Goal: Information Seeking & Learning: Understand process/instructions

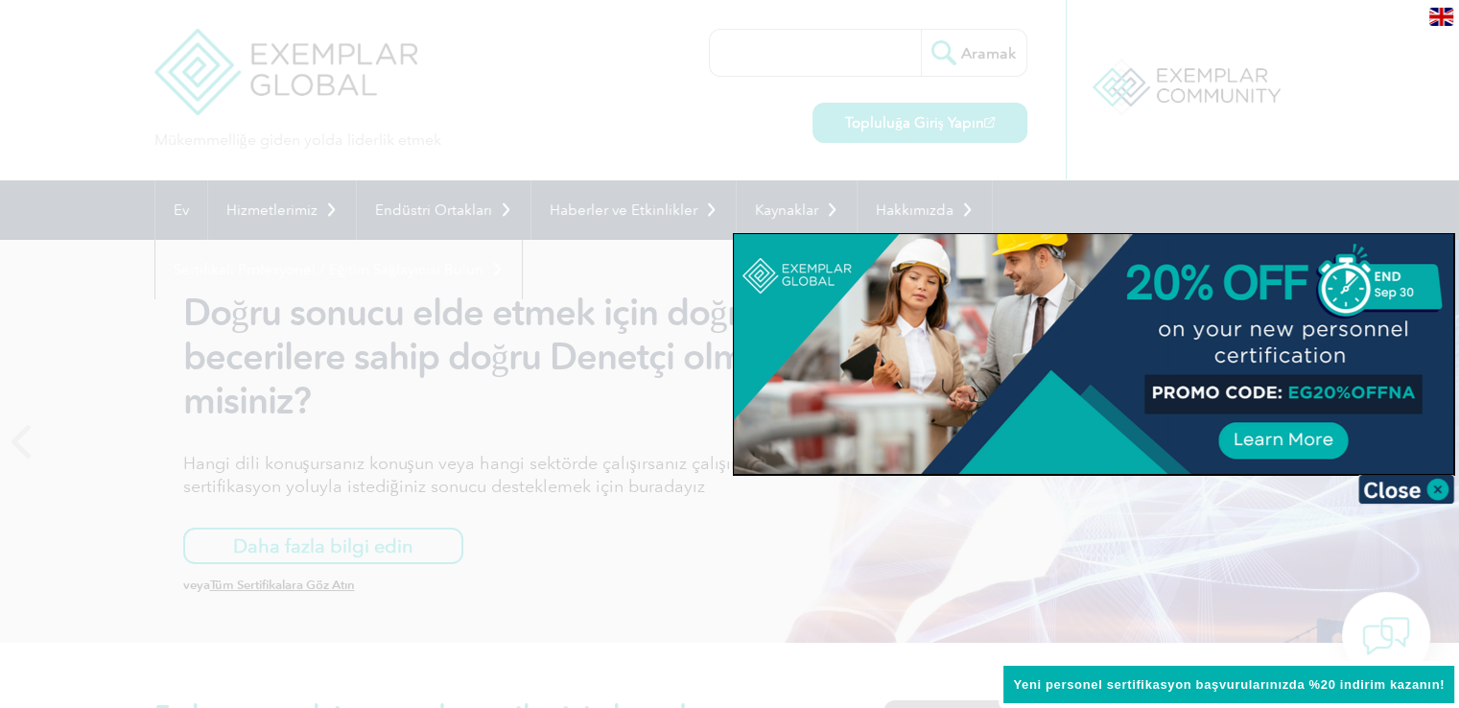
click at [95, 98] on div at bounding box center [729, 354] width 1459 height 708
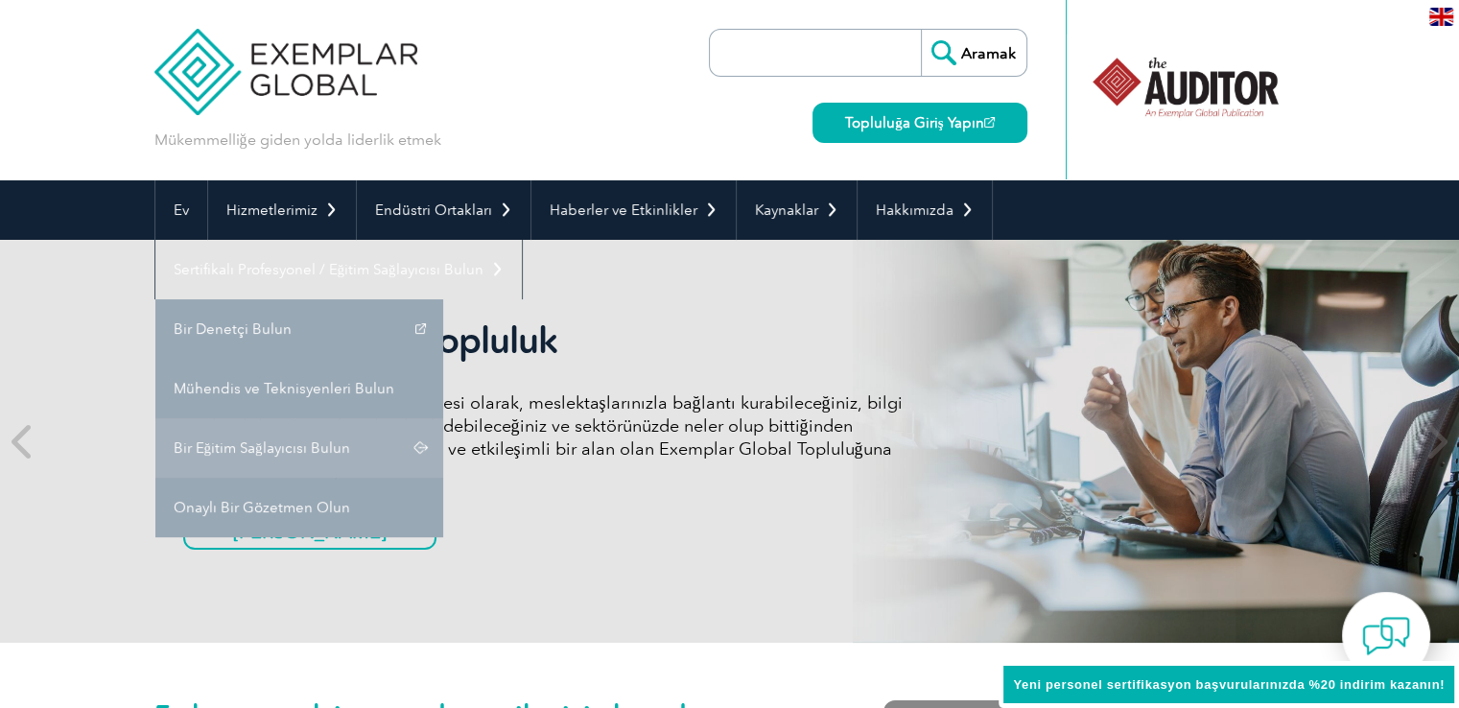
click at [280, 442] on font "Bir Eğitim Sağlayıcısı Bulun" at bounding box center [262, 447] width 176 height 17
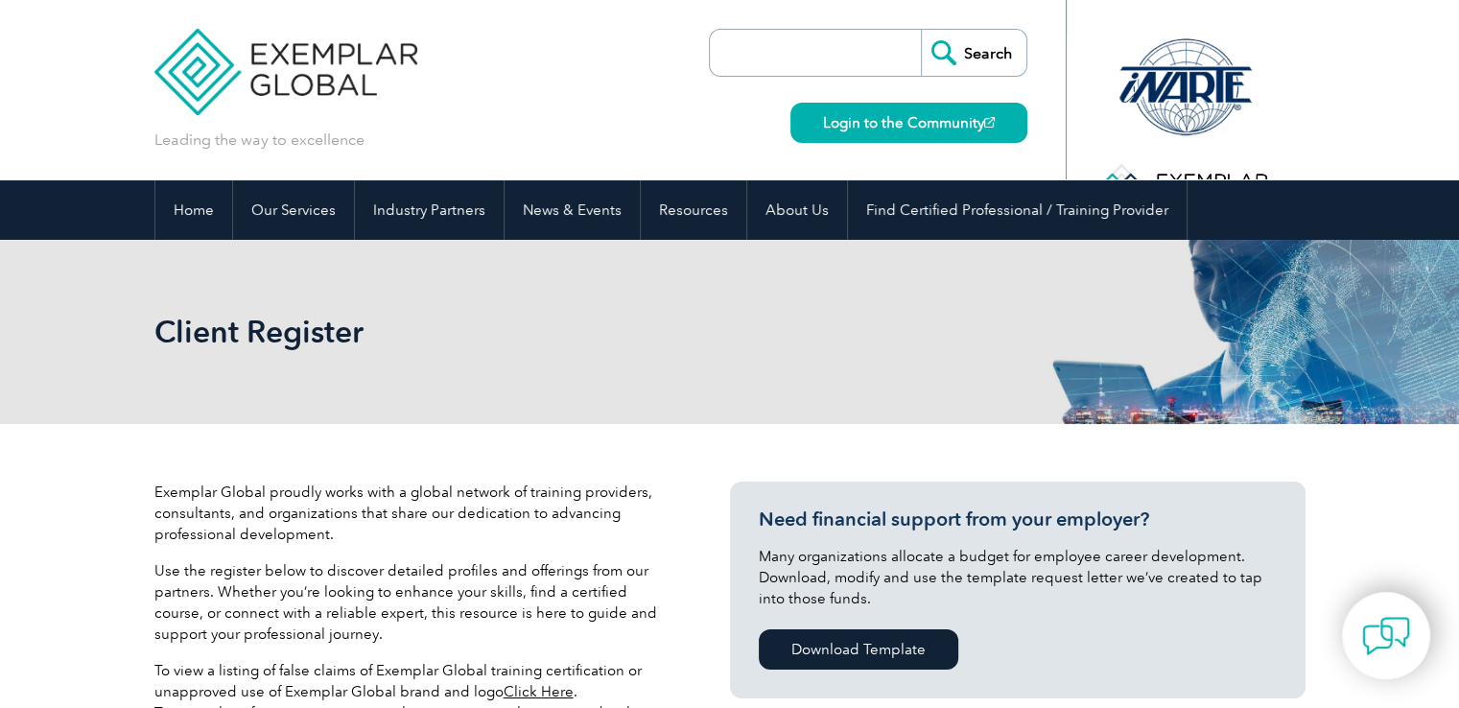
click at [99, 92] on header "Leading the way to excellence Search" at bounding box center [729, 90] width 1459 height 180
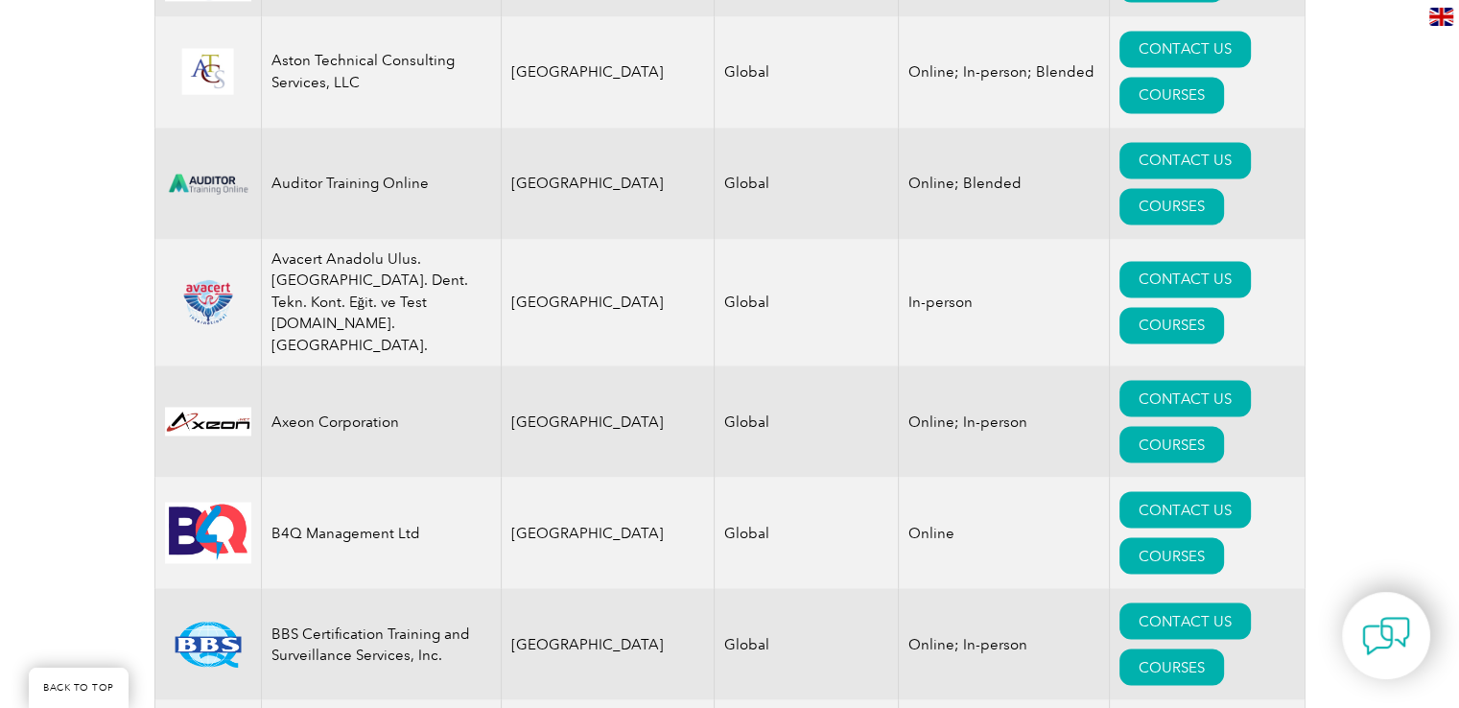
scroll to position [3300, 0]
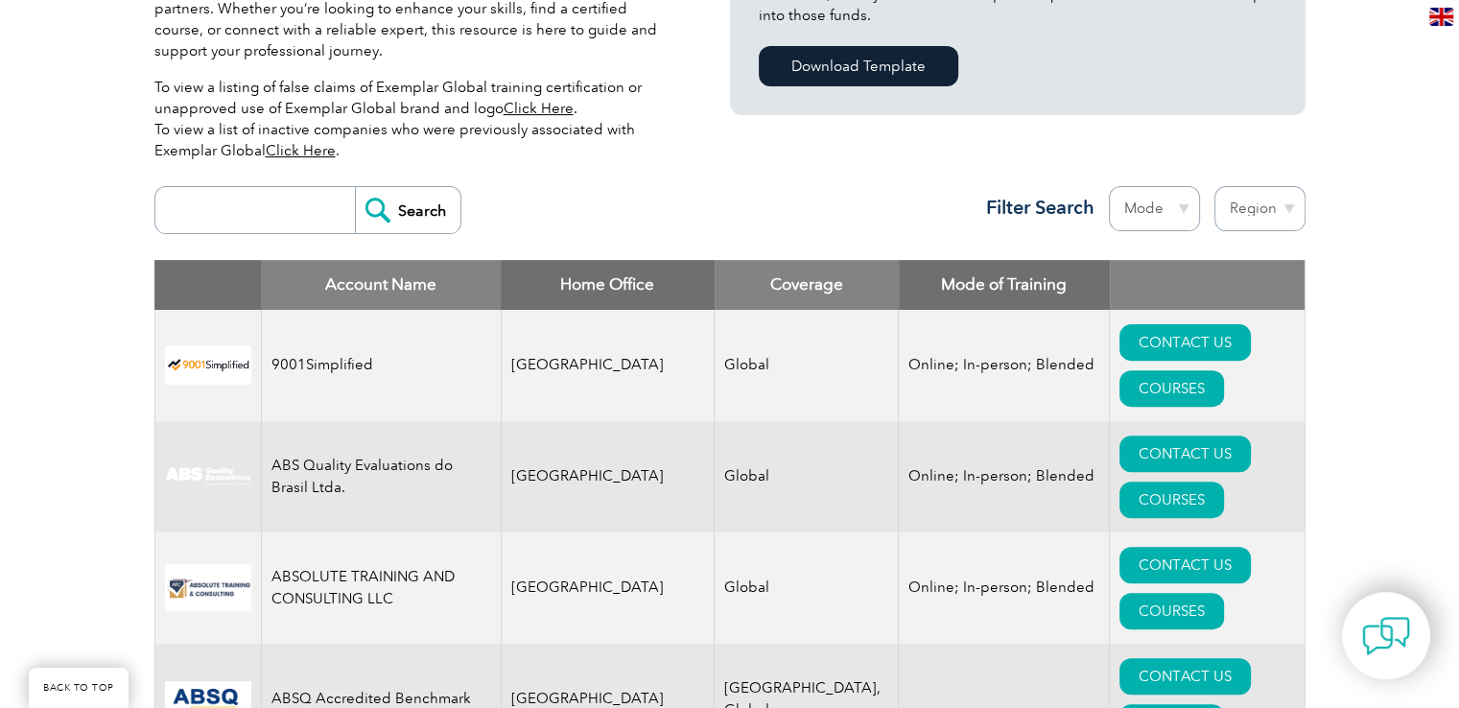
scroll to position [614, 0]
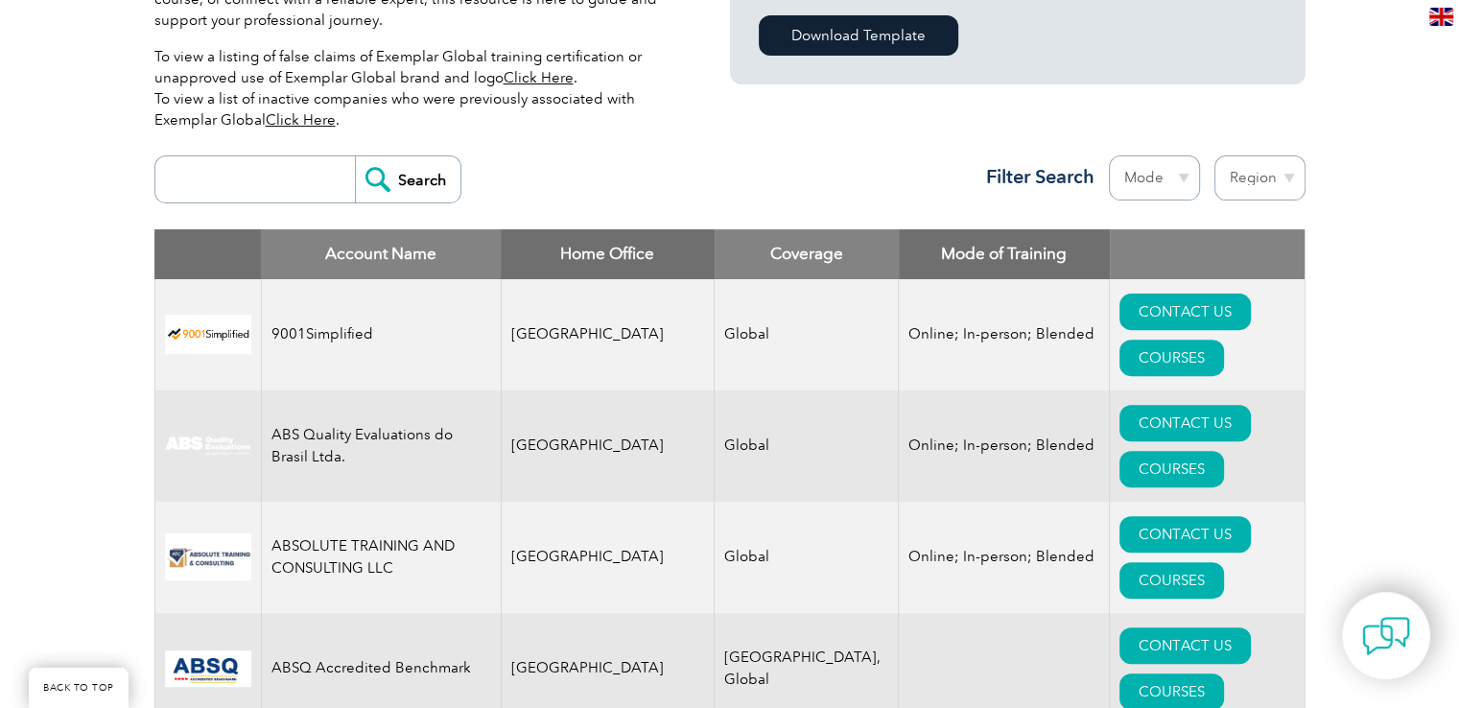
click at [1161, 190] on select "Mode Online In-person Blended" at bounding box center [1154, 177] width 91 height 45
click at [1250, 166] on select "Region Australia Bahrain Bangladesh Brazil Canada Colombia Dominican Republic E…" at bounding box center [1259, 177] width 91 height 45
select select "Turkey"
click at [1214, 155] on select "Region Australia Bahrain Bangladesh Brazil Canada Colombia Dominican Republic E…" at bounding box center [1259, 177] width 91 height 45
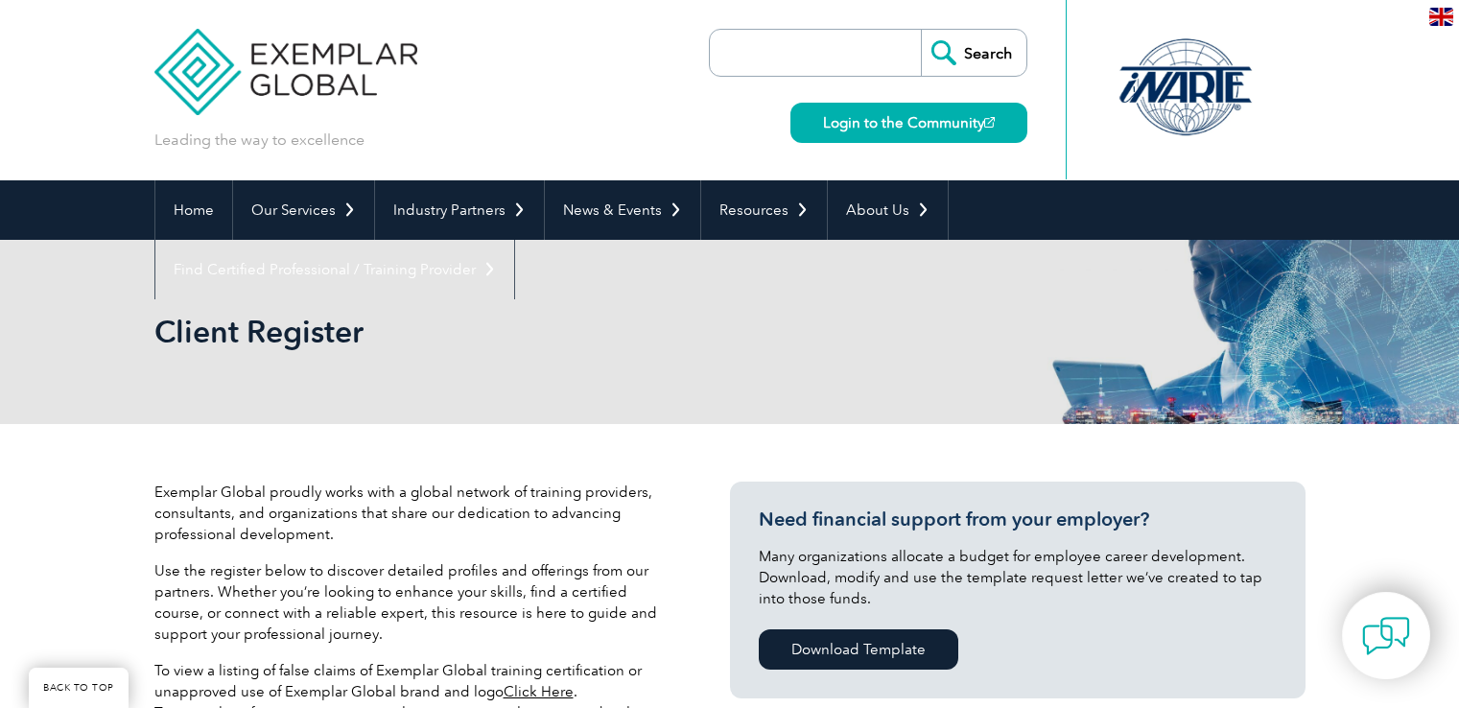
select select "[GEOGRAPHIC_DATA]"
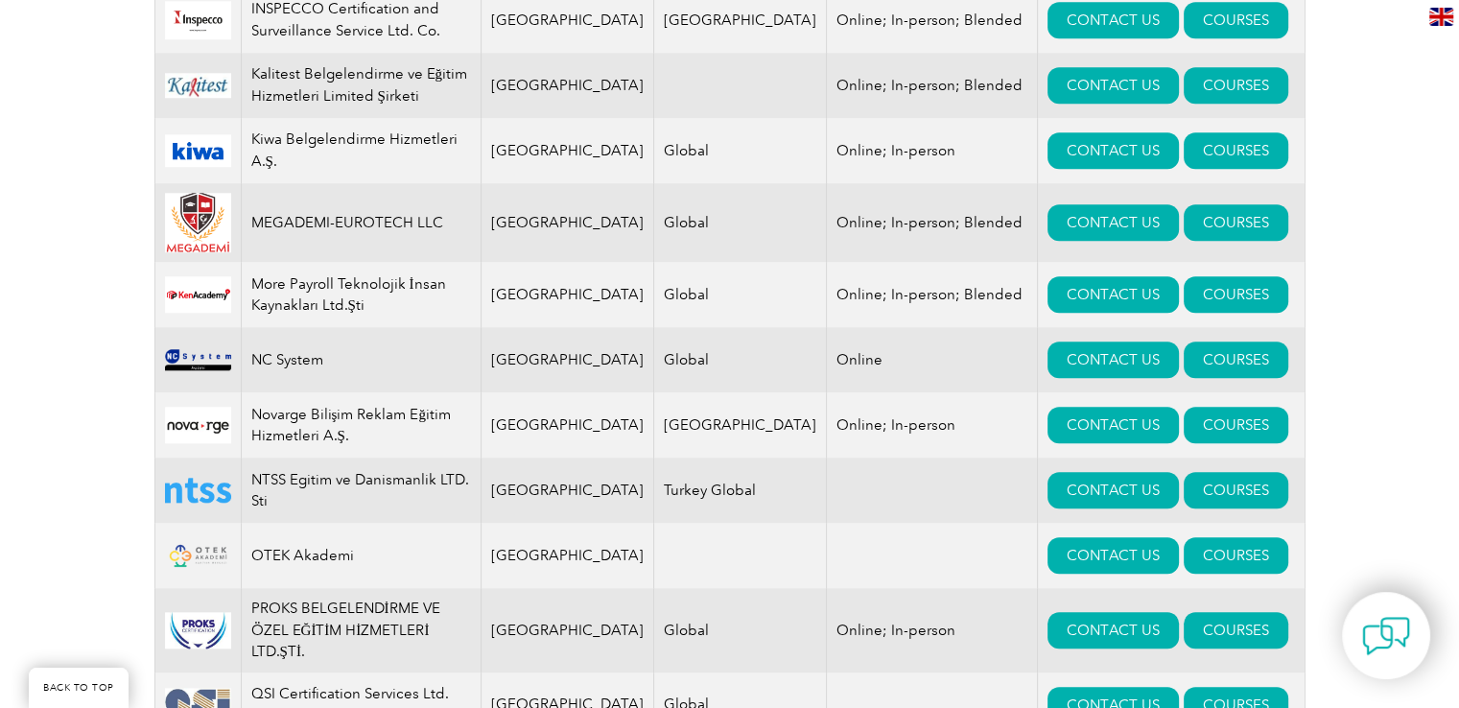
click at [1388, 327] on div "Exemplar Global proudly works with a global network of training providers, cons…" at bounding box center [729, 29] width 1459 height 2851
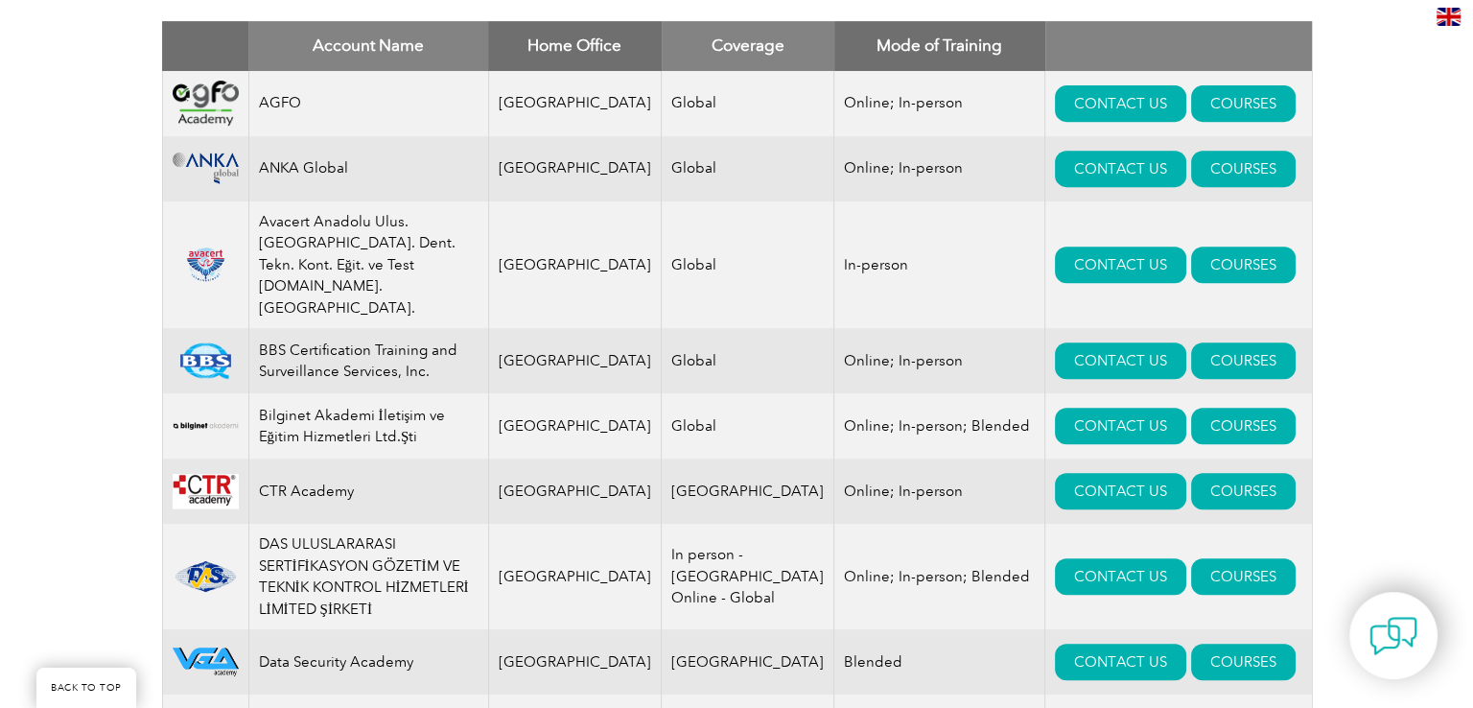
scroll to position [784, 0]
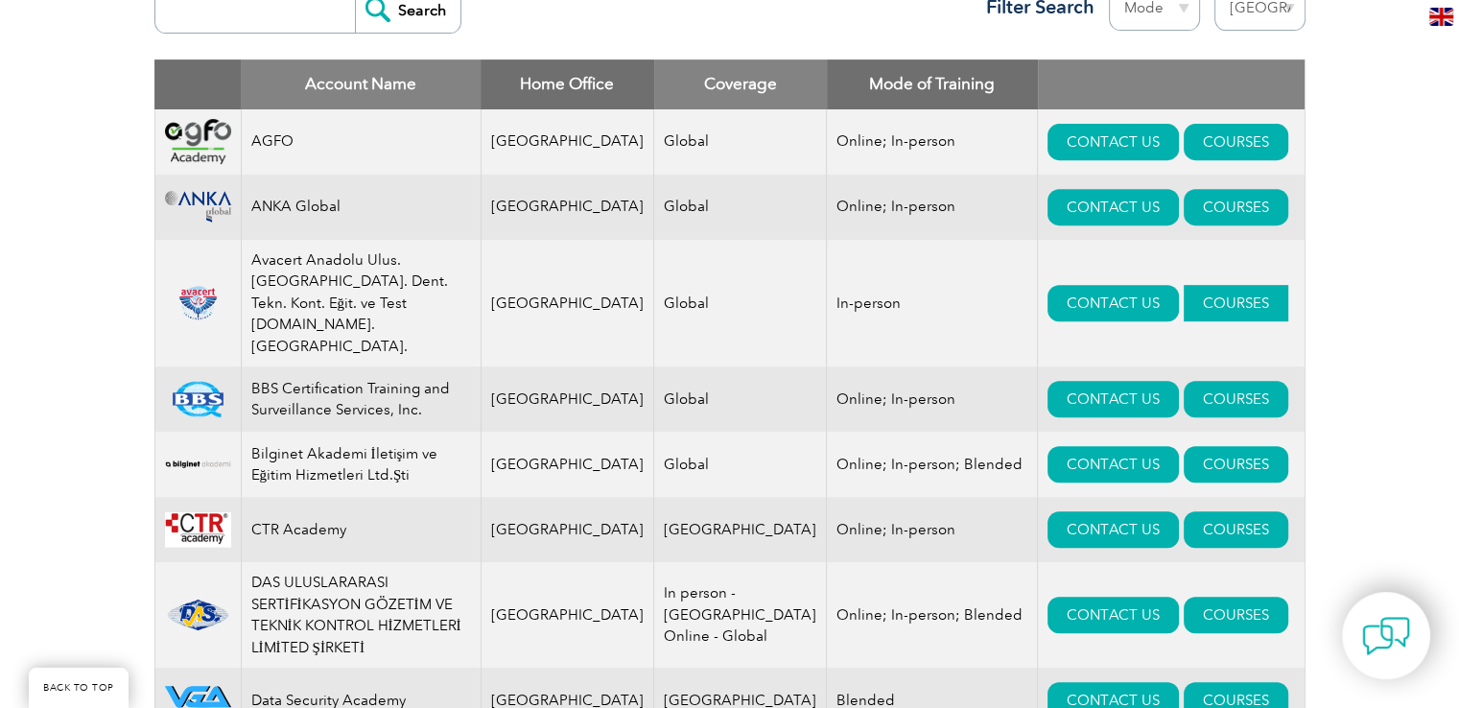
click at [1184, 285] on link "COURSES" at bounding box center [1236, 303] width 105 height 36
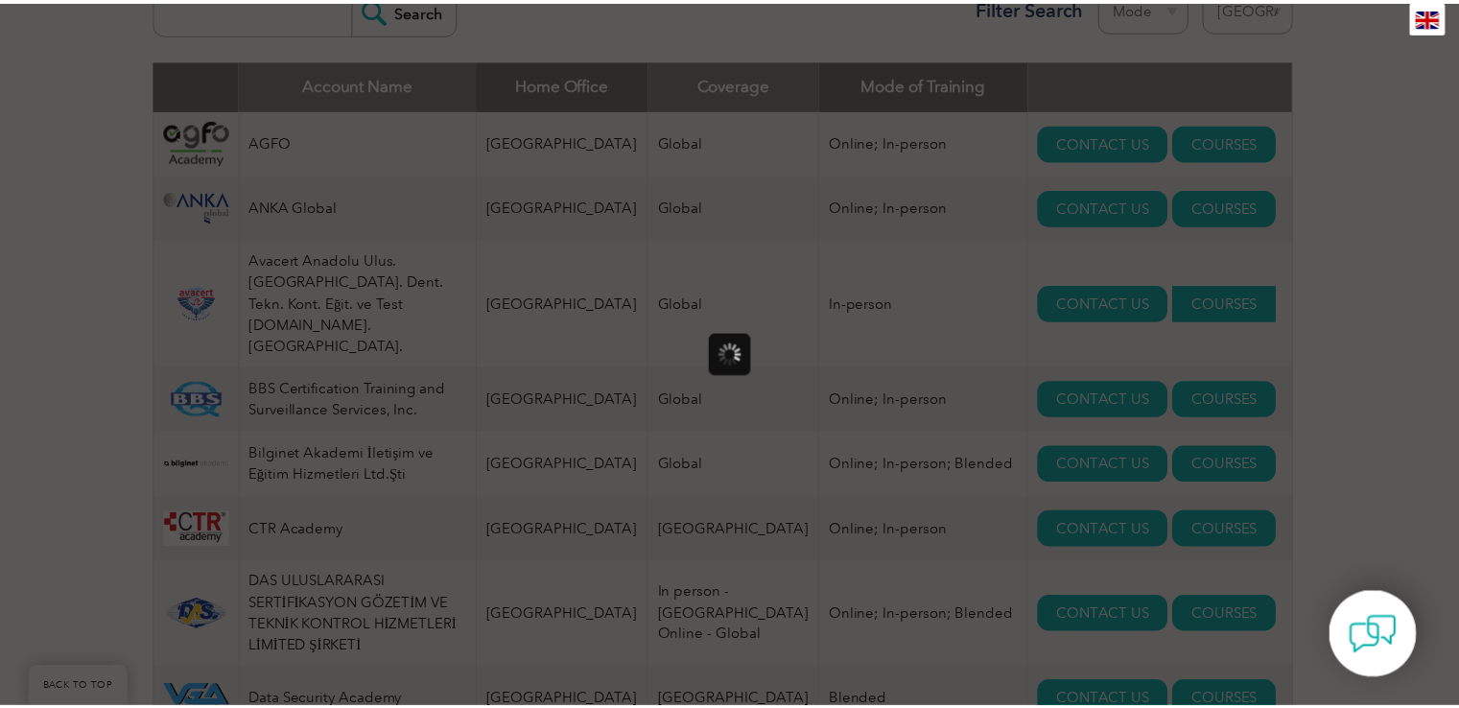
scroll to position [0, 0]
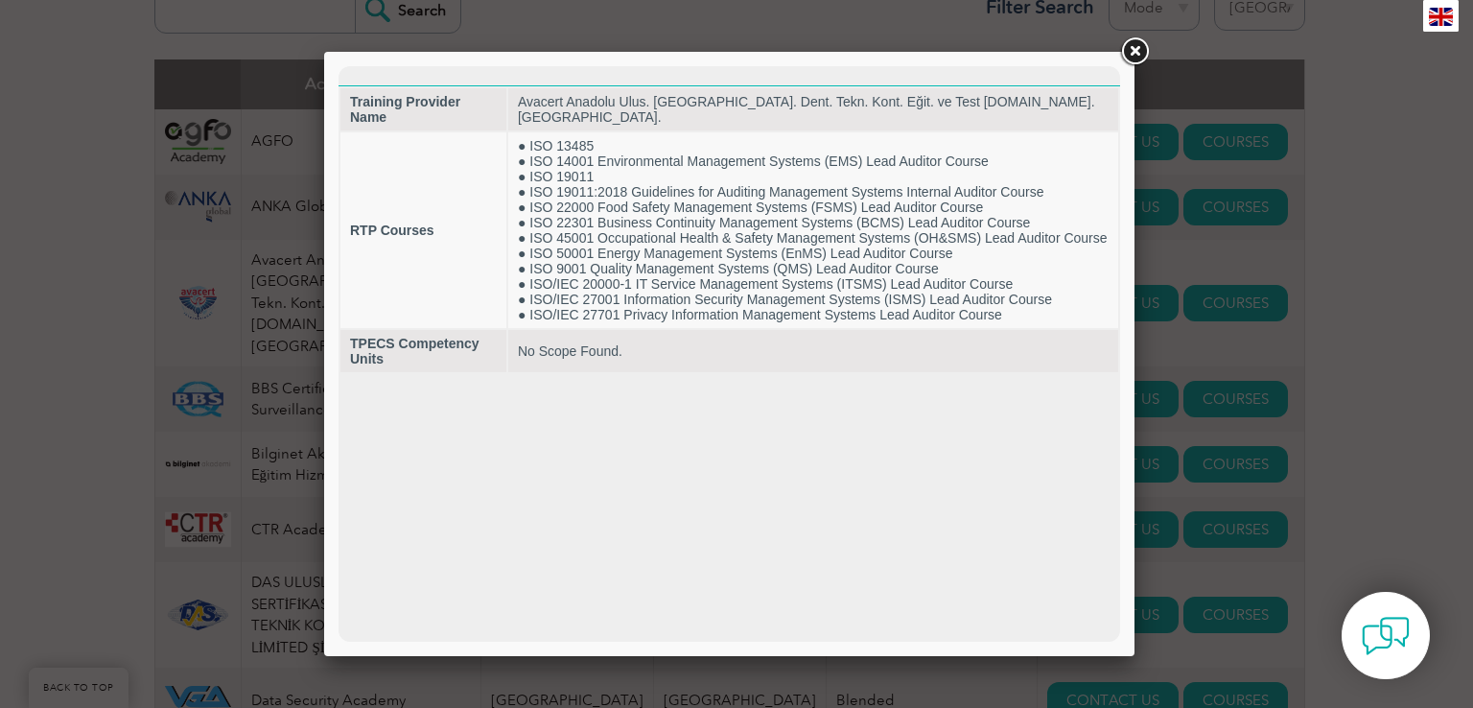
click at [1131, 46] on link at bounding box center [1134, 52] width 35 height 35
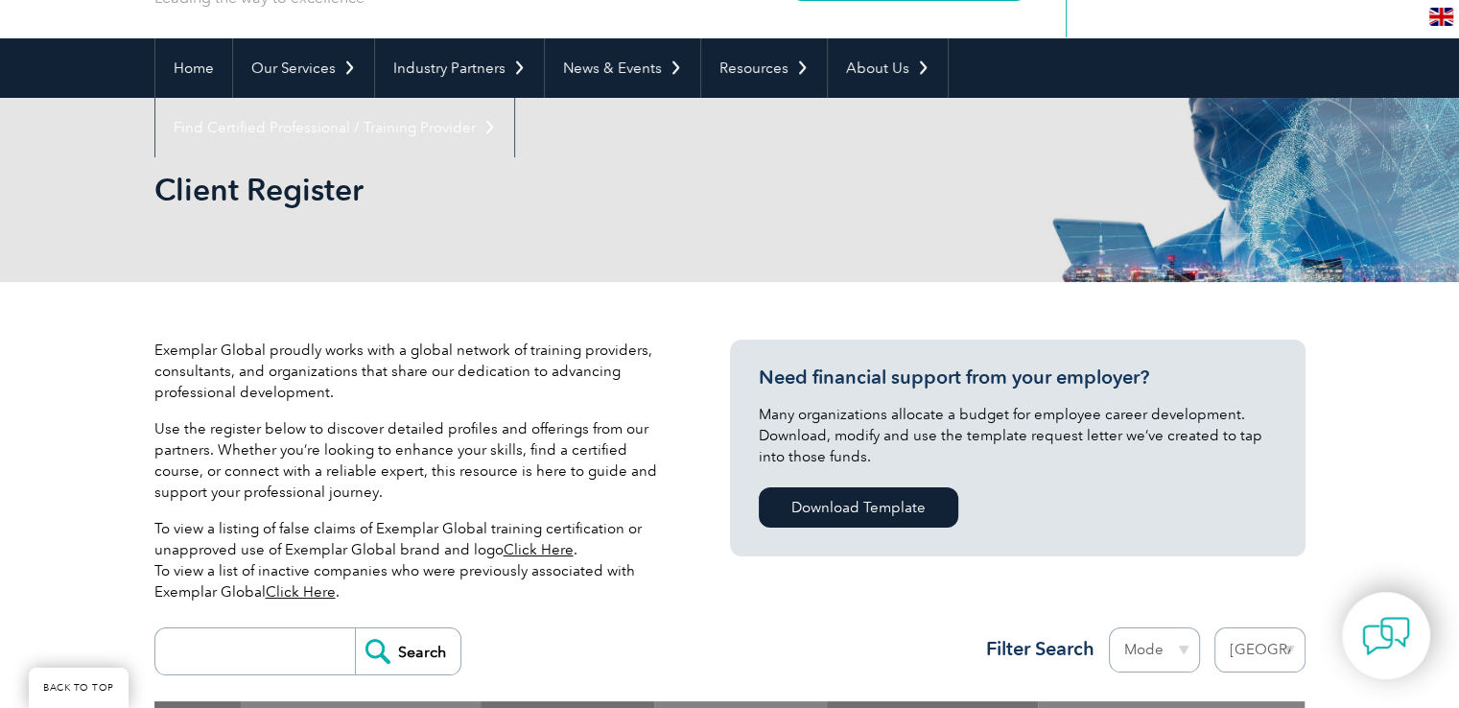
scroll to position [16, 0]
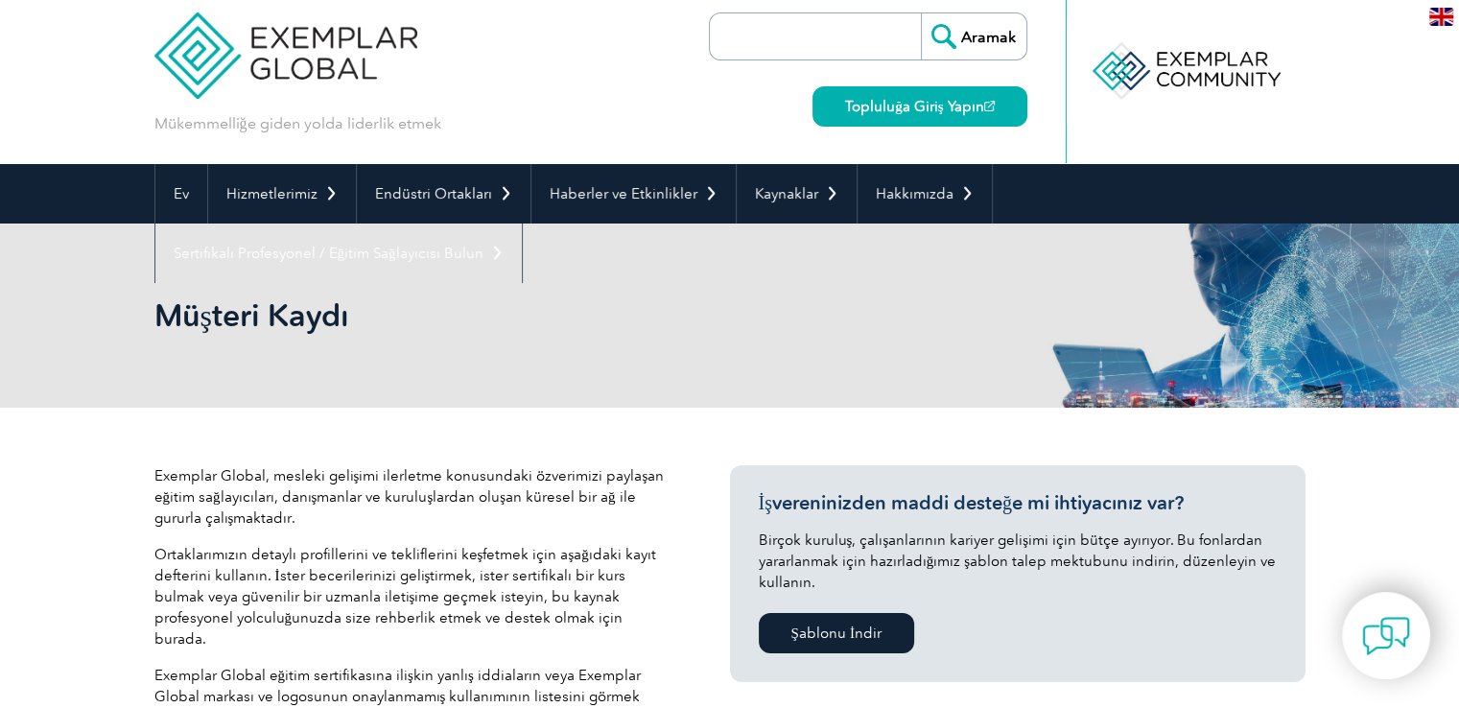
click at [407, 605] on p "Ortaklarımızın detaylı profillerini ve tekliflerini keşfetmek için aşağıdaki ka…" at bounding box center [413, 597] width 518 height 106
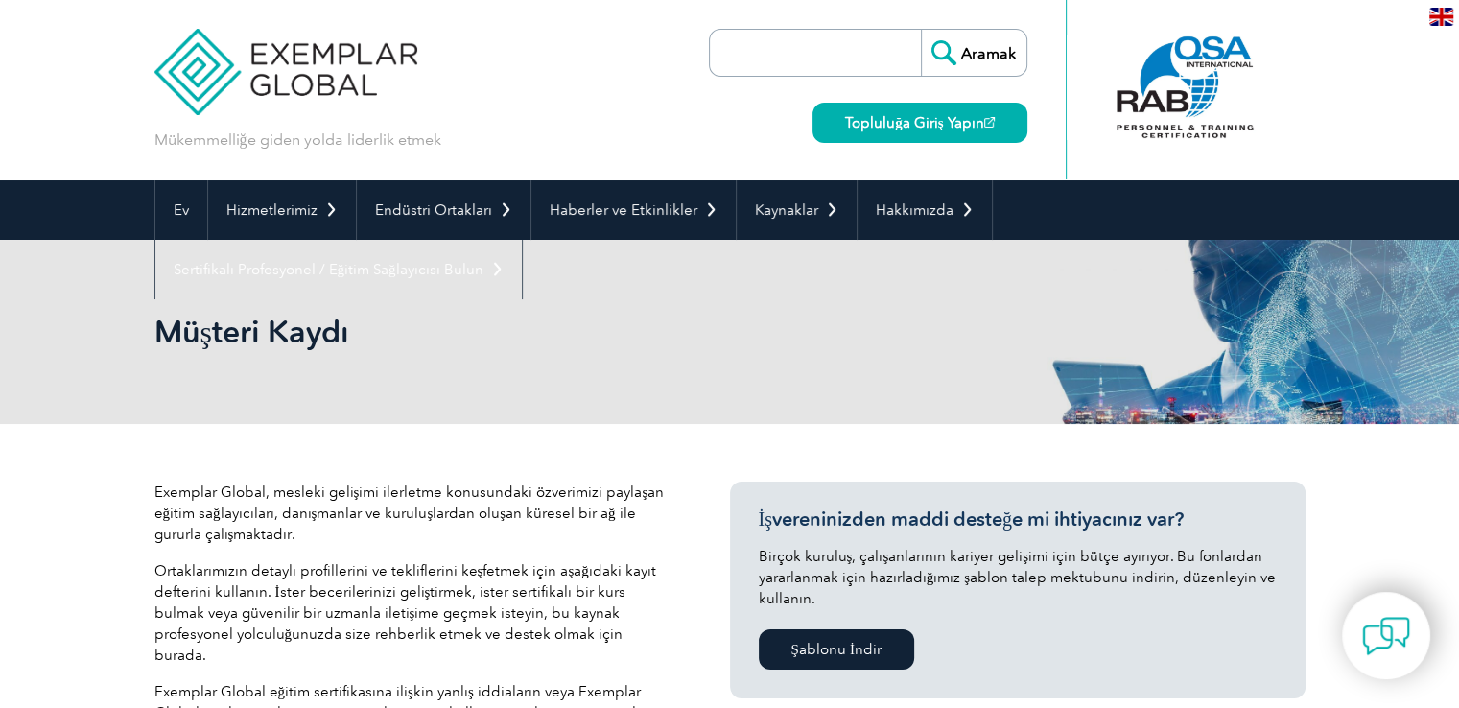
scroll to position [0, 0]
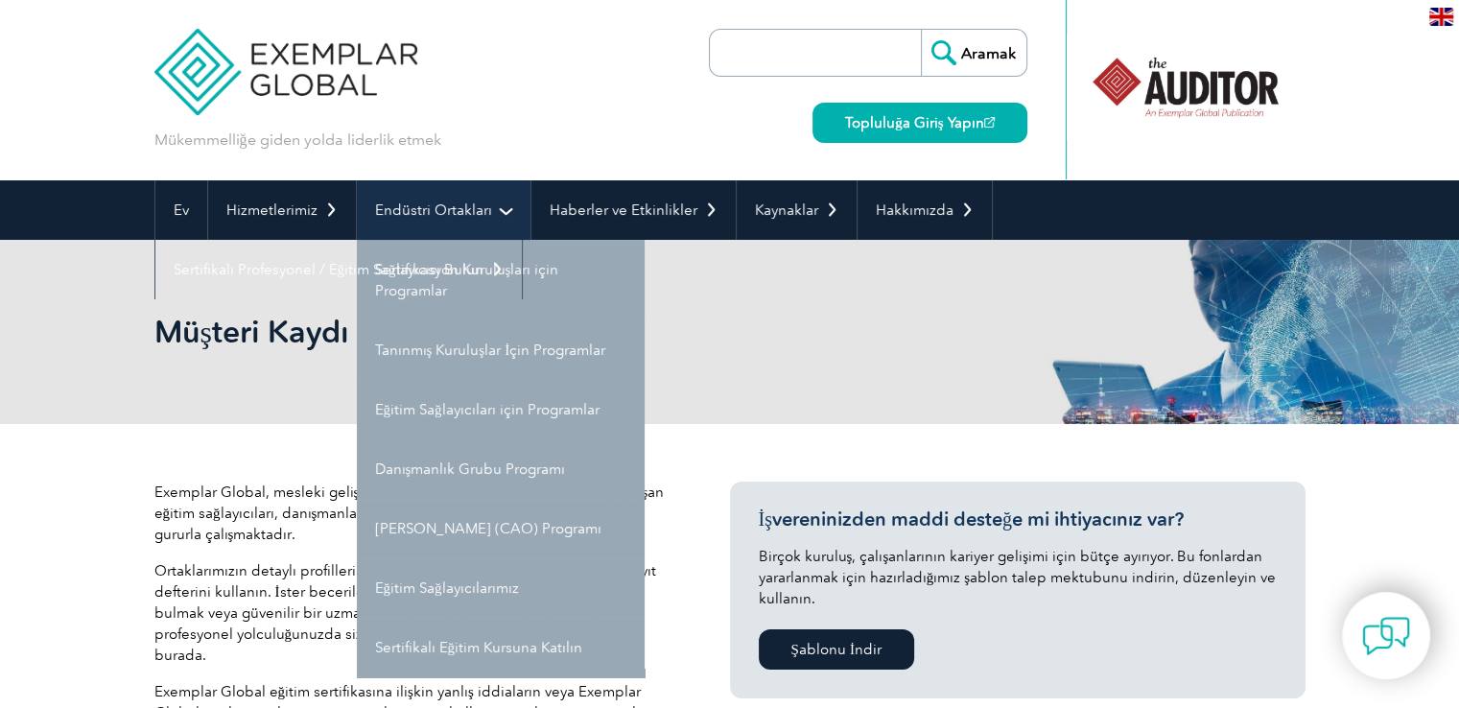
click at [495, 214] on link "Endüstri Ortakları" at bounding box center [444, 209] width 174 height 59
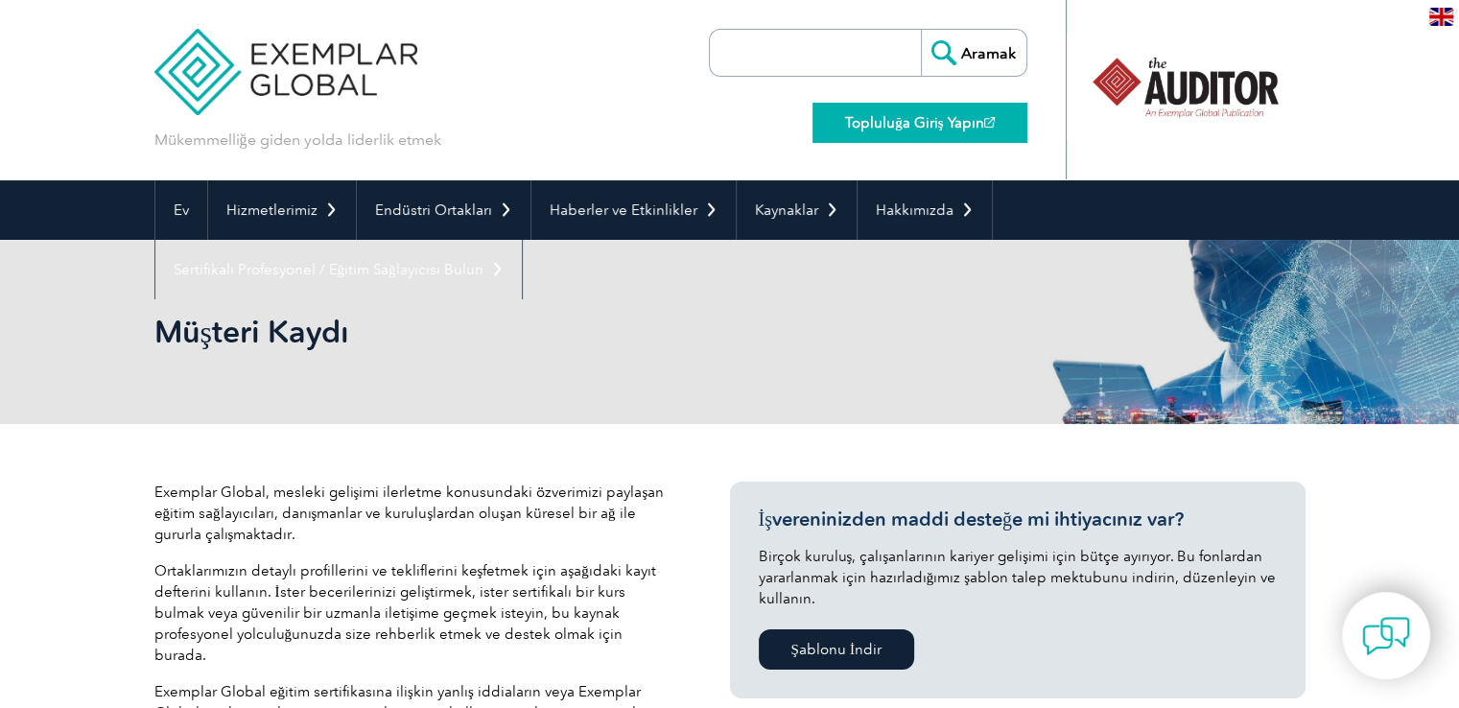
click at [904, 135] on link "Topluluğa Giriş Yapın" at bounding box center [919, 123] width 214 height 40
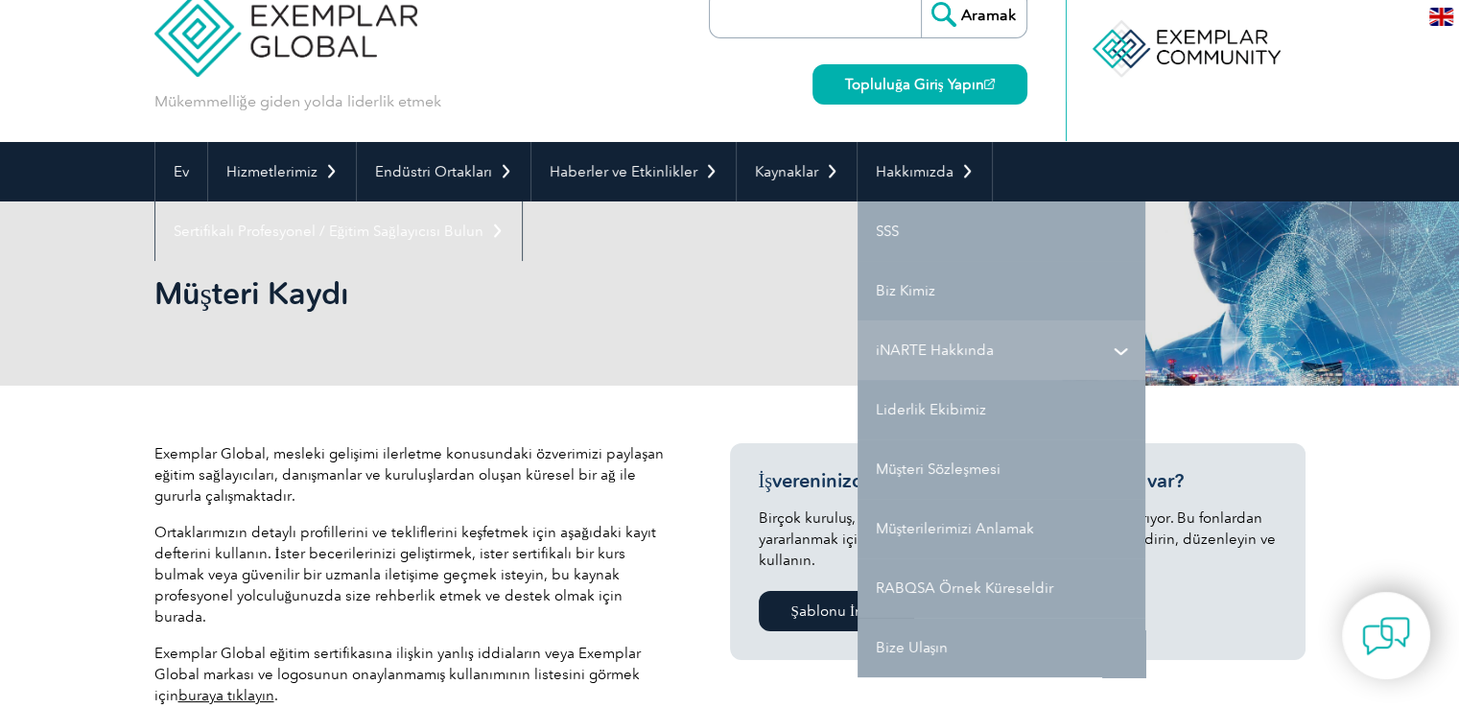
scroll to position [77, 0]
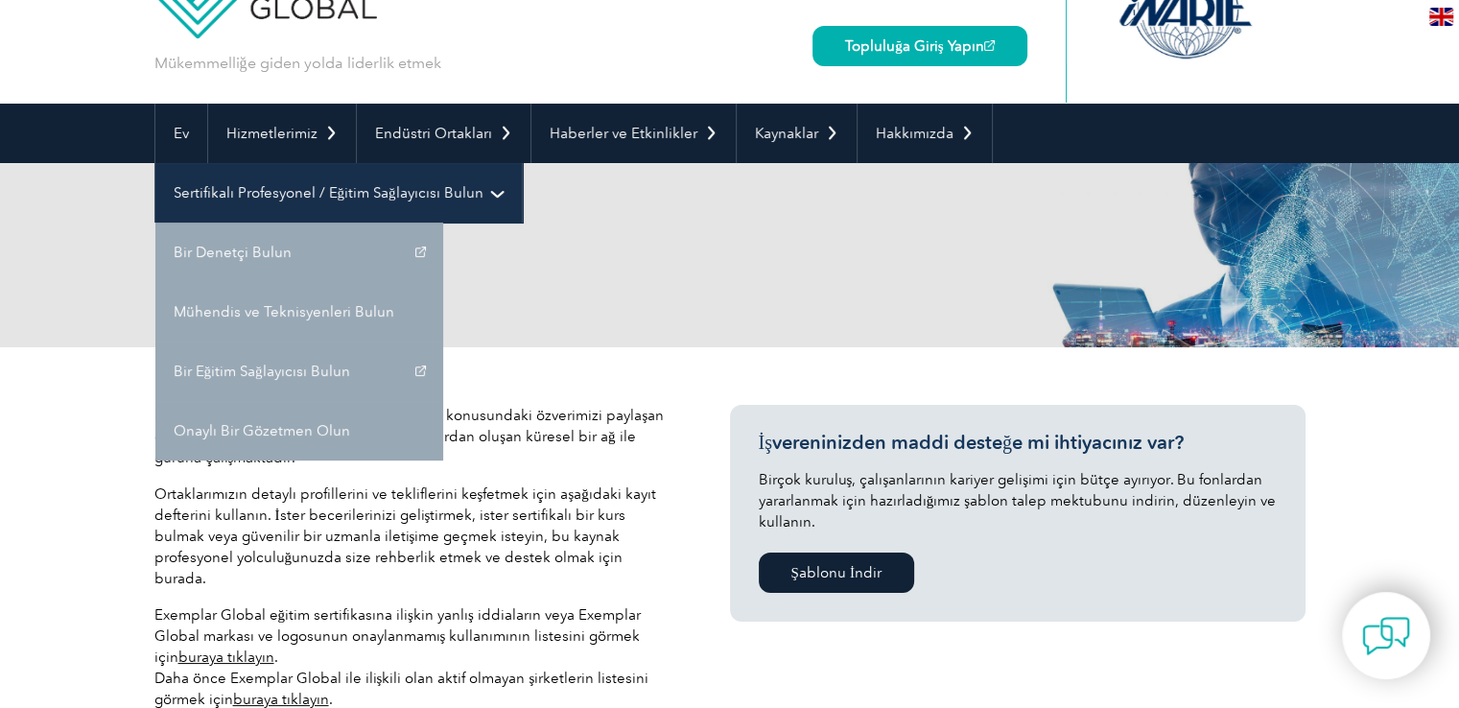
click at [485, 200] on link "Sertifikalı Profesyonel / Eğitim Sağlayıcısı Bulun" at bounding box center [338, 192] width 366 height 59
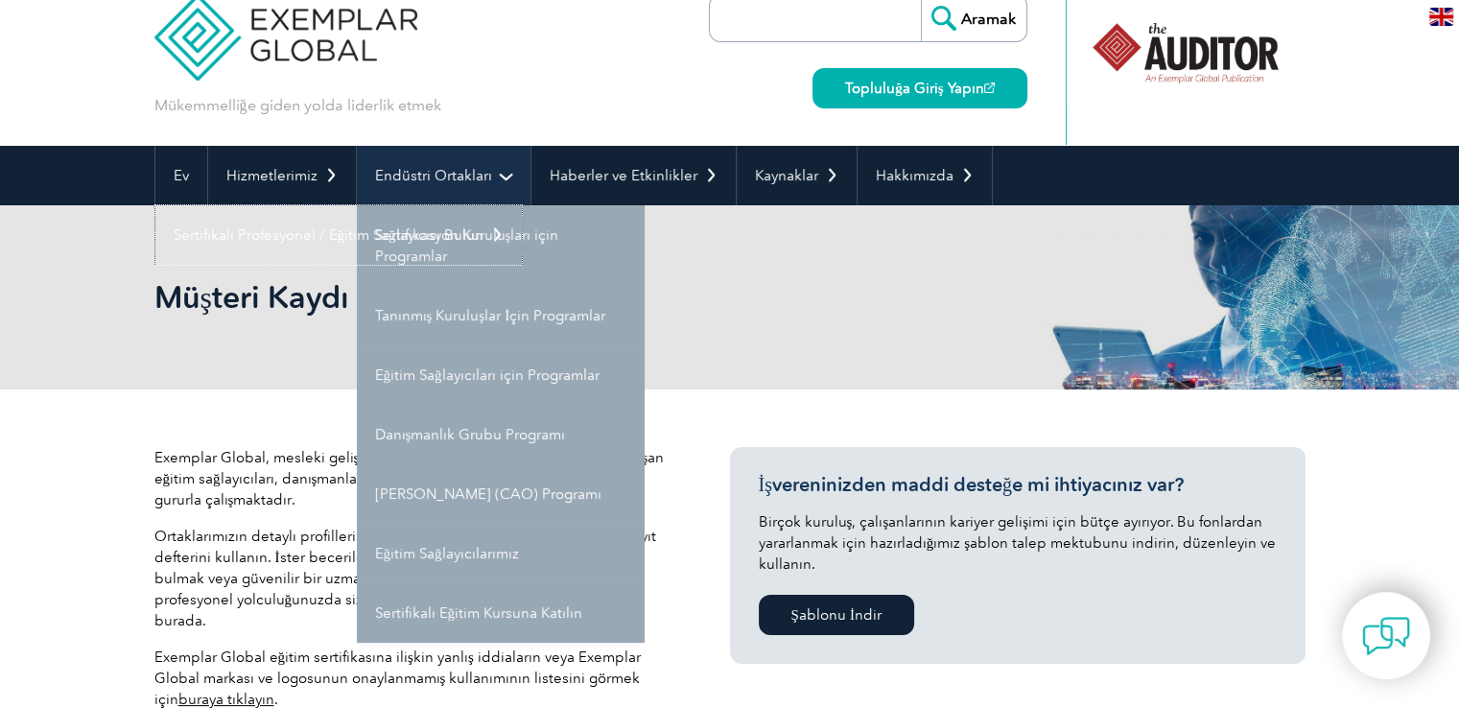
scroll to position [38, 0]
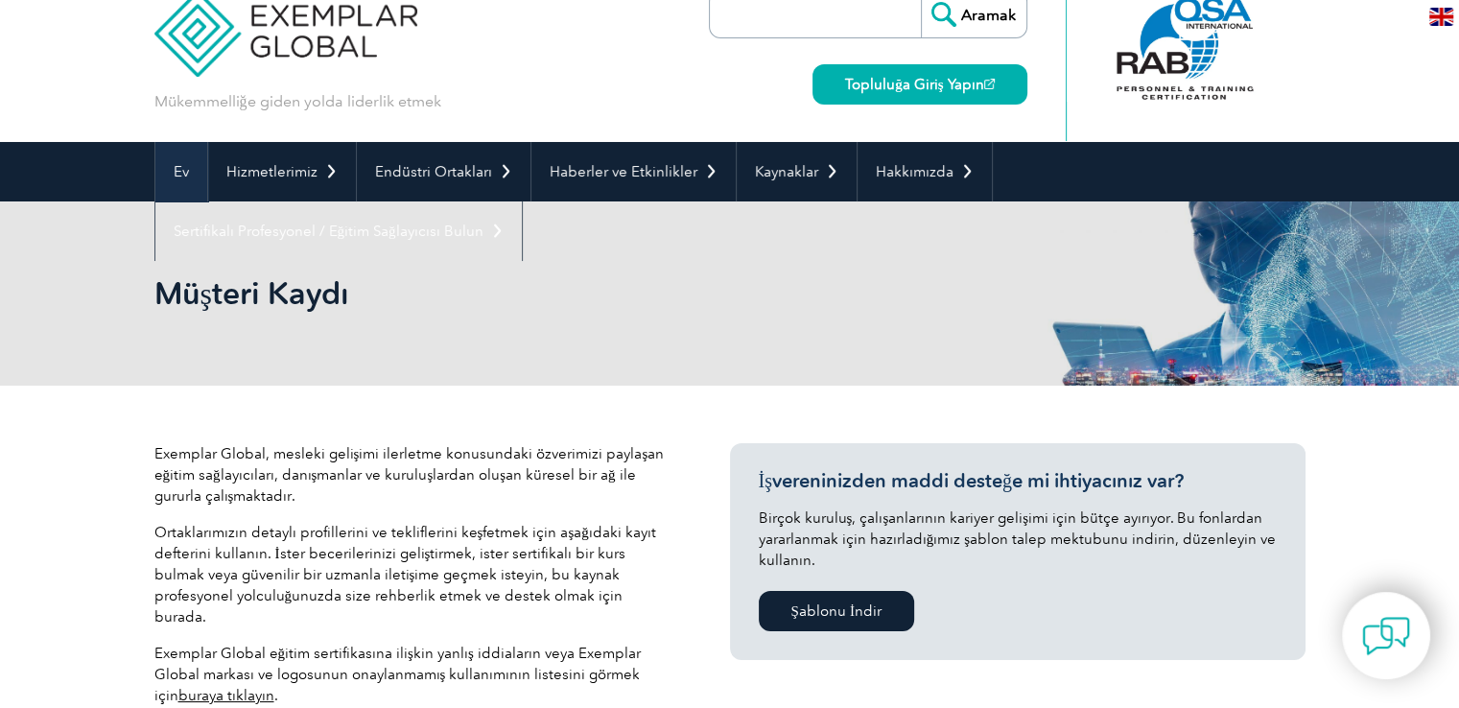
click at [171, 180] on link "Ev" at bounding box center [181, 171] width 52 height 59
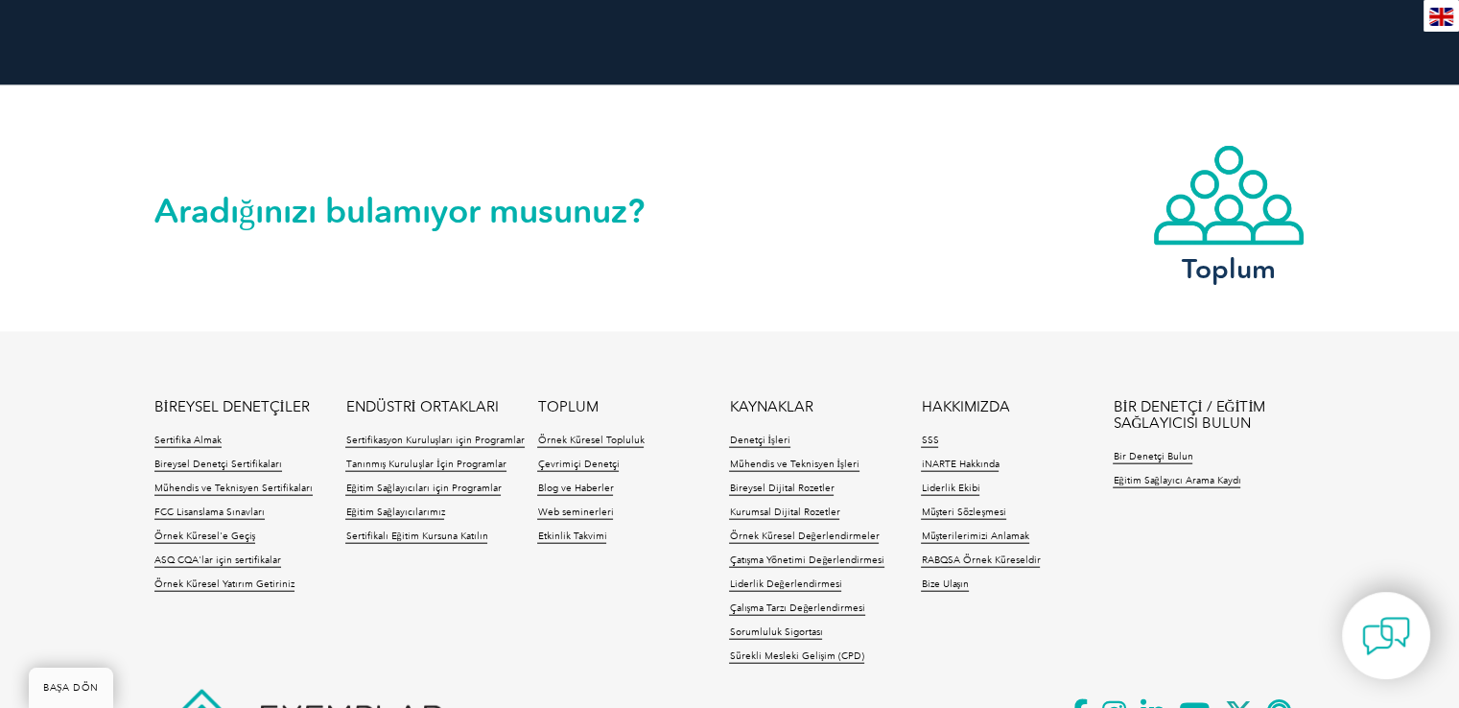
scroll to position [4528, 0]
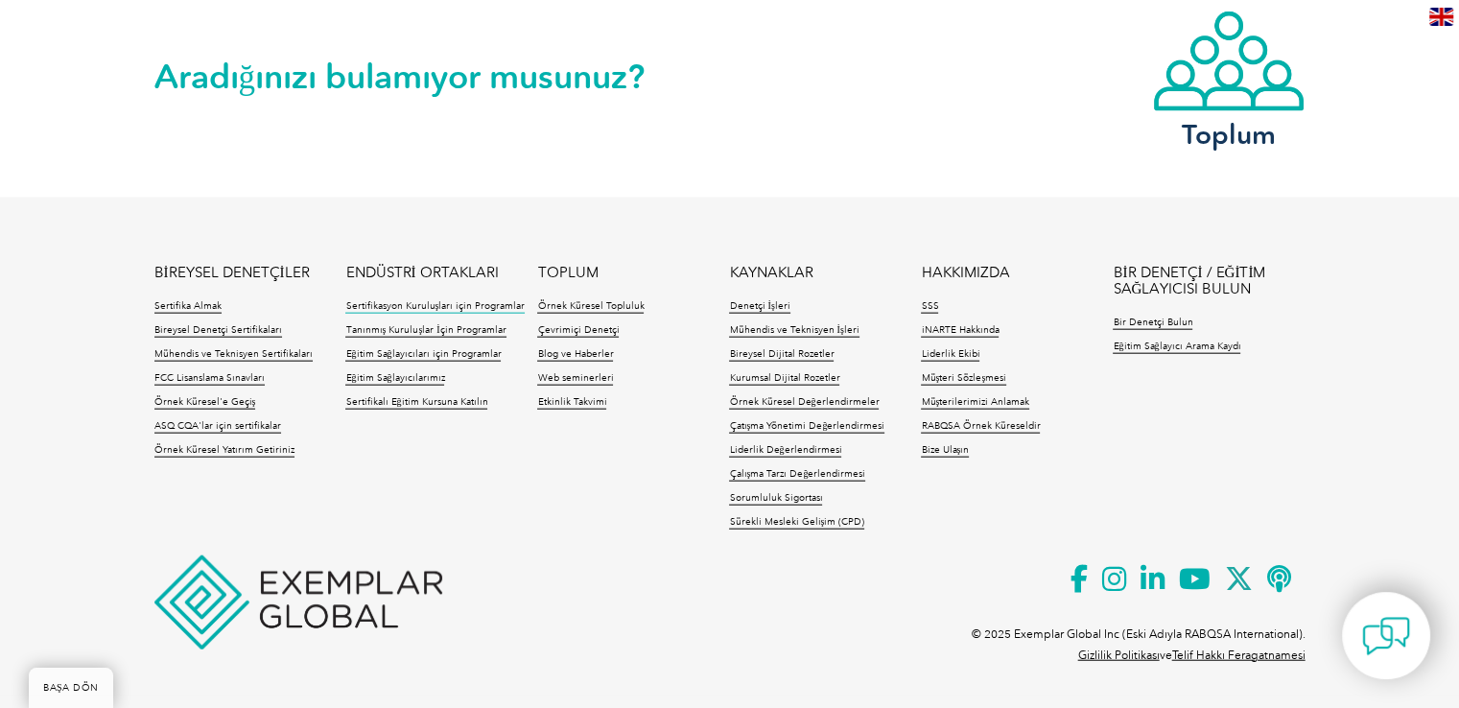
click at [412, 312] on font "Sertifikasyon Kuruluşları için Programlar" at bounding box center [434, 306] width 179 height 12
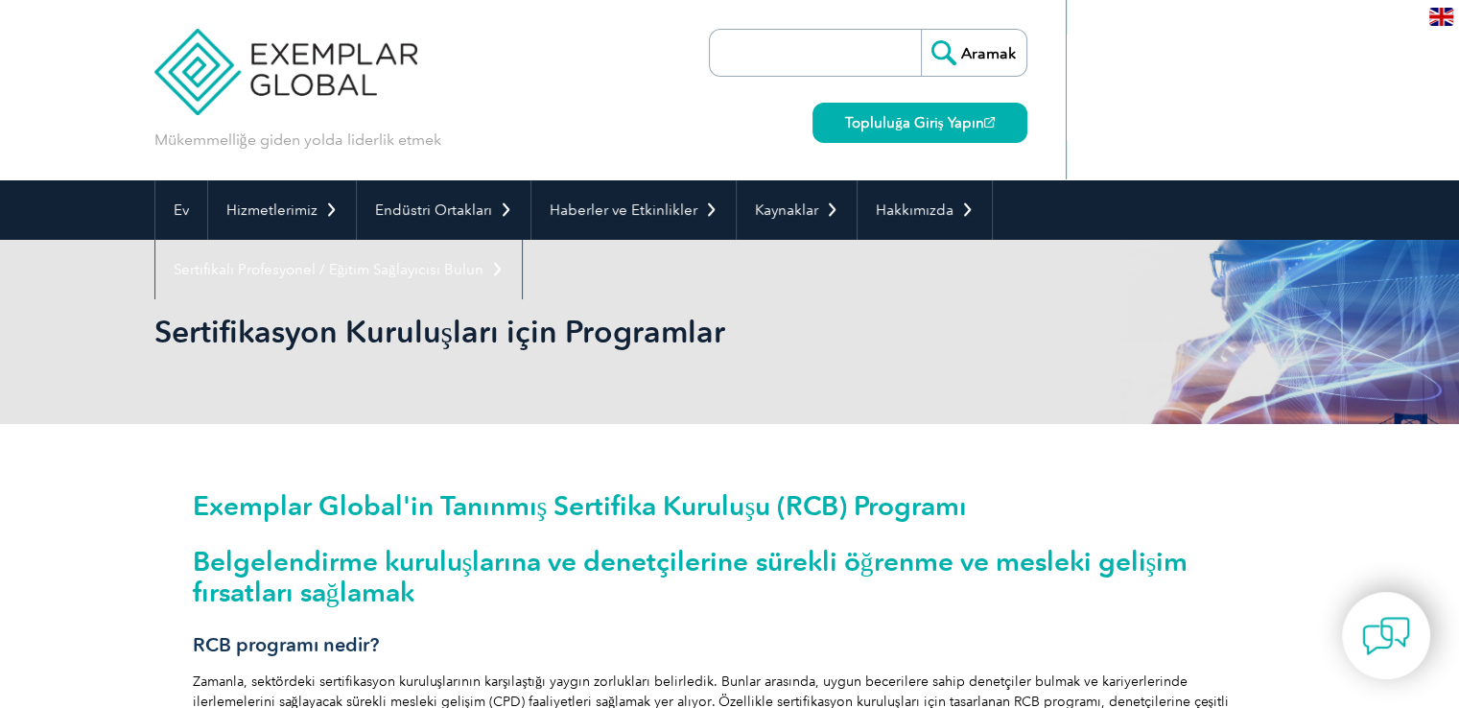
click at [180, 588] on section "Exemplar Global'in Tanınmış Sertifika Kuruluşu (RCB) Programı Belgelendirme kur…" at bounding box center [729, 718] width 1151 height 473
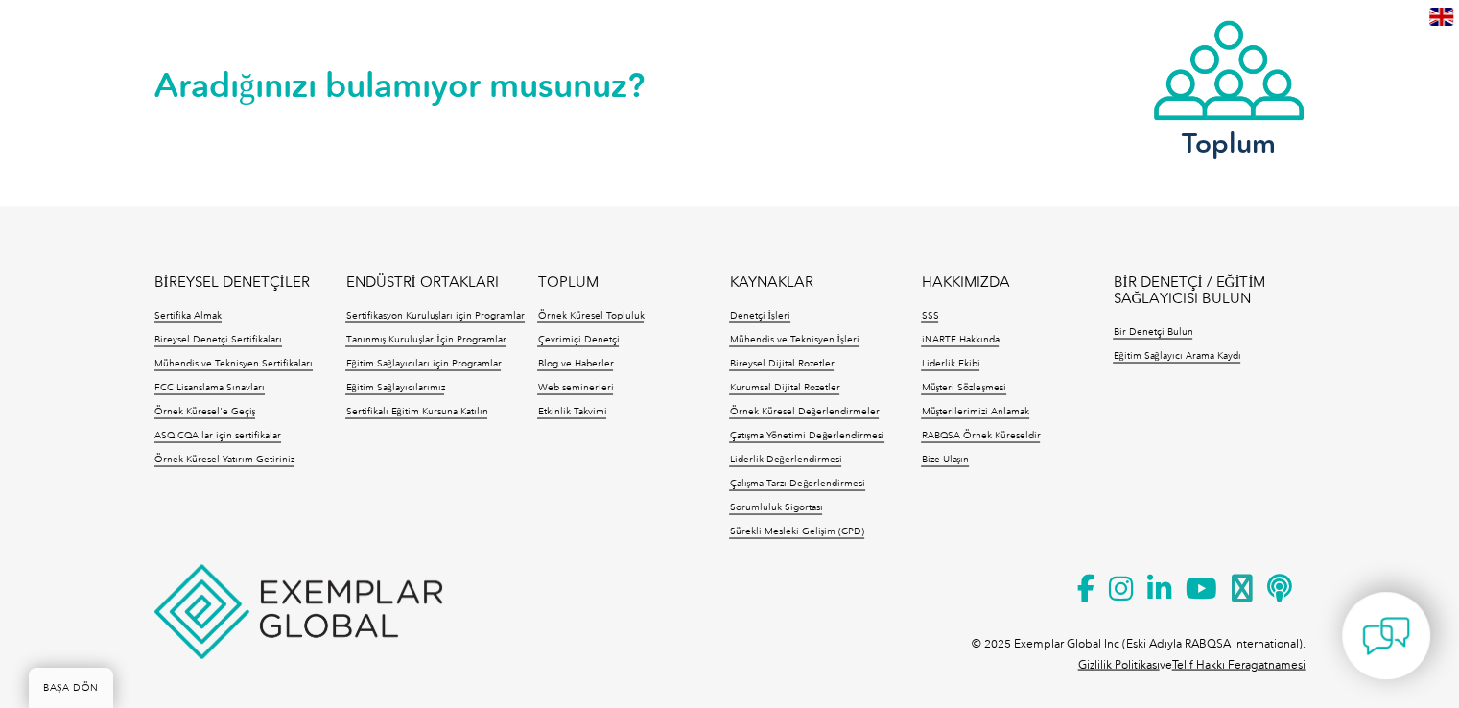
scroll to position [3410, 0]
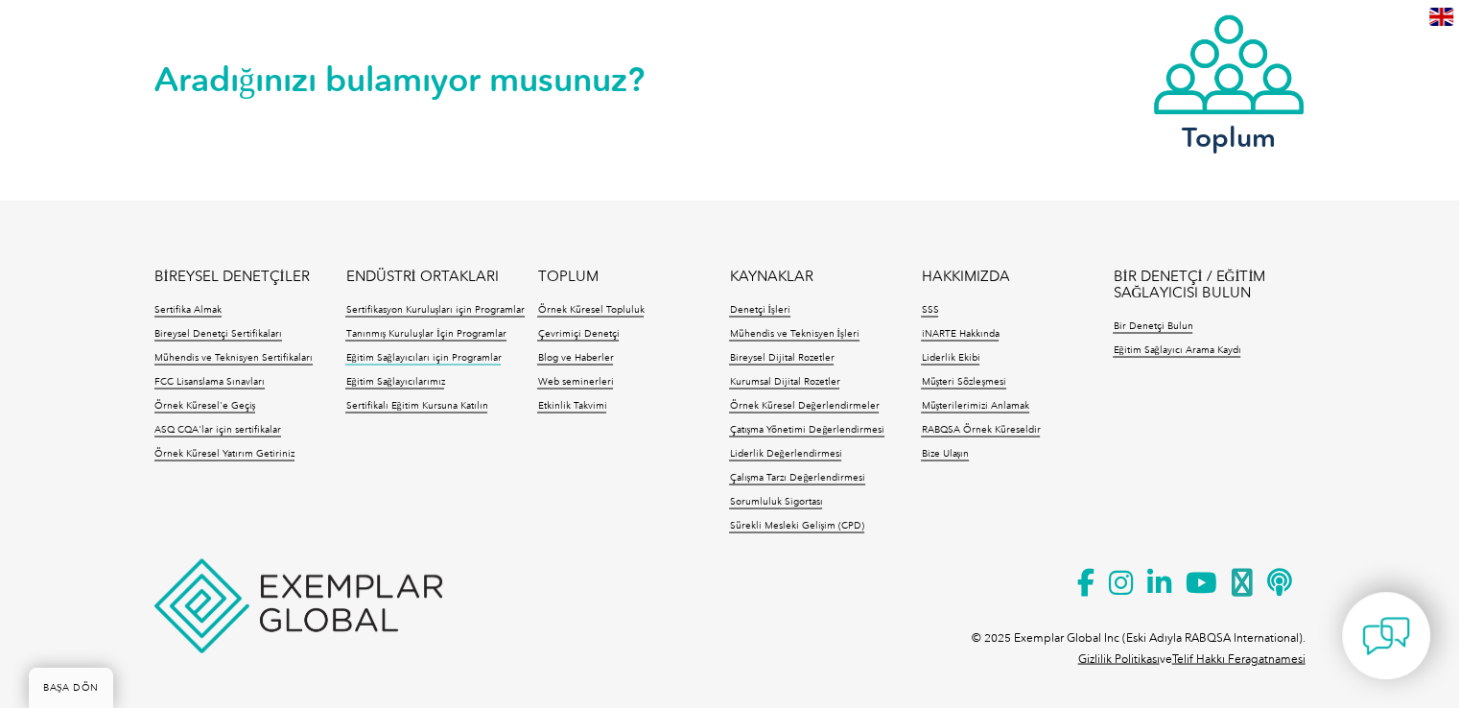
click at [424, 356] on font "Eğitim Sağlayıcıları için Programlar" at bounding box center [422, 357] width 155 height 12
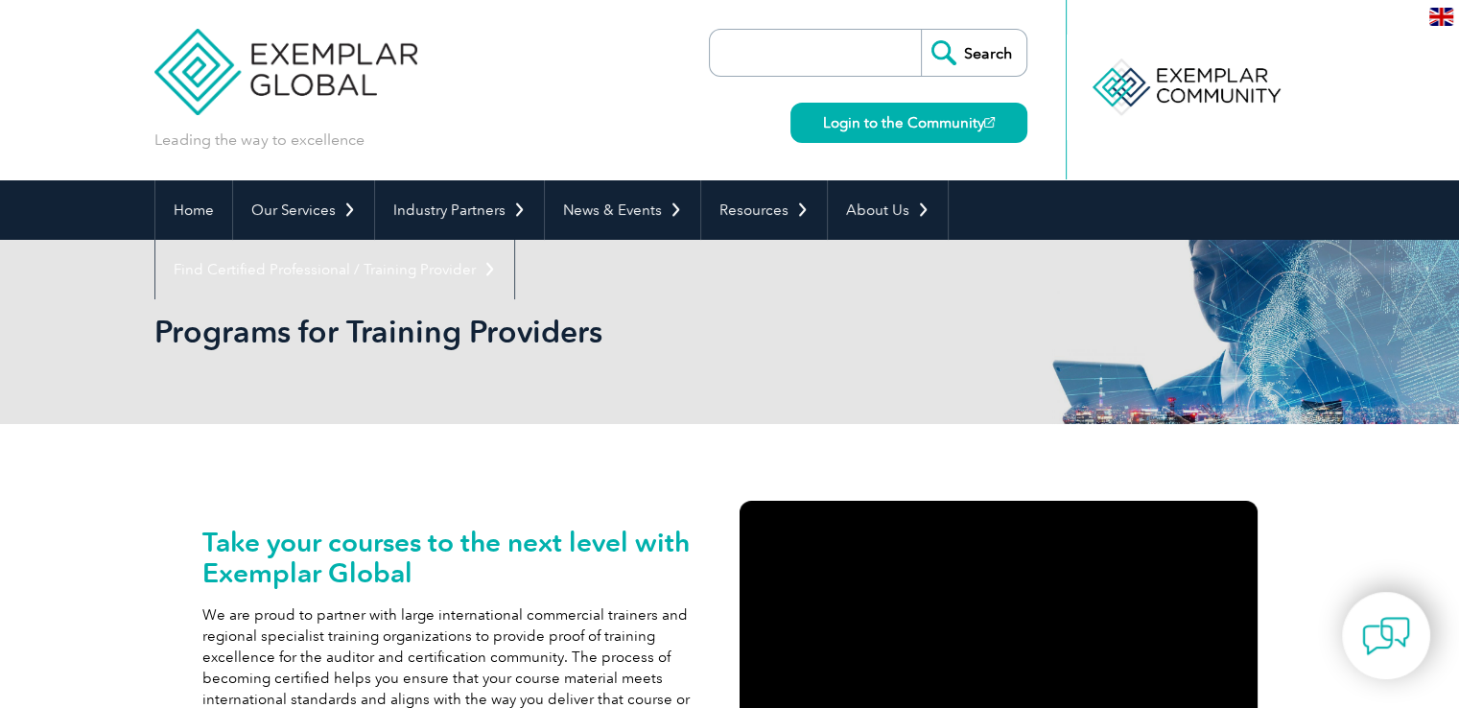
click at [168, 608] on section "Take your courses to the next level with Exemplar Global We are proud to partne…" at bounding box center [729, 647] width 1151 height 330
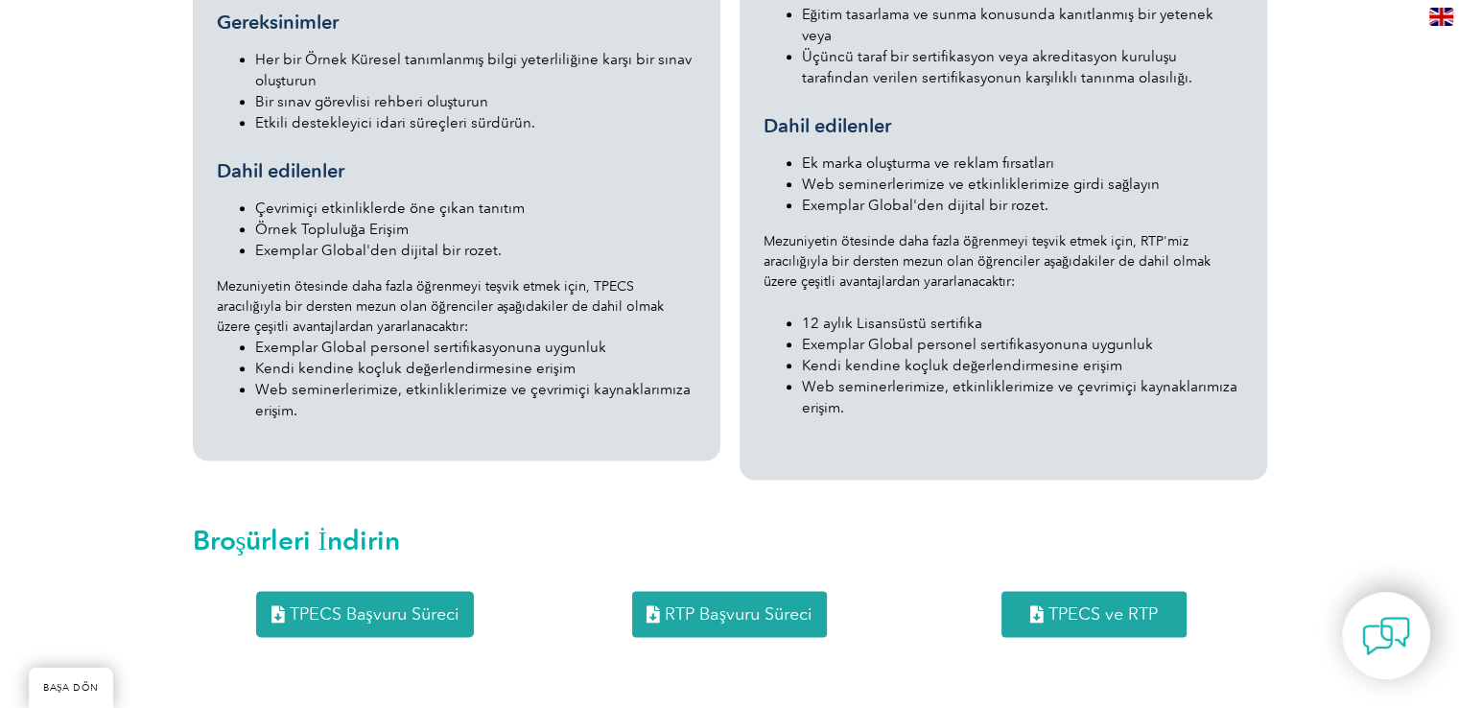
scroll to position [2302, 0]
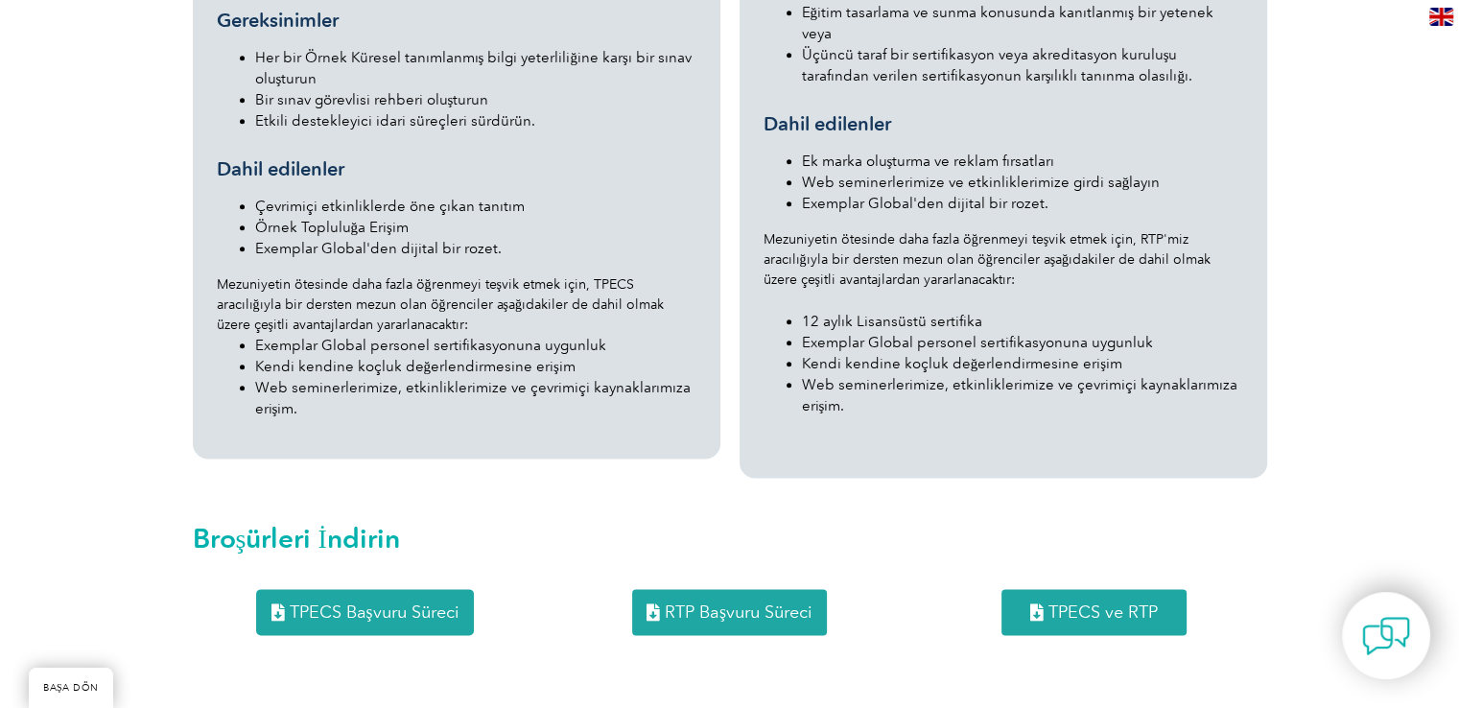
click at [771, 589] on link "RTP Başvuru Süreci" at bounding box center [729, 612] width 195 height 46
click at [826, 523] on h2 "Broşürleri İndirin" at bounding box center [730, 538] width 1074 height 31
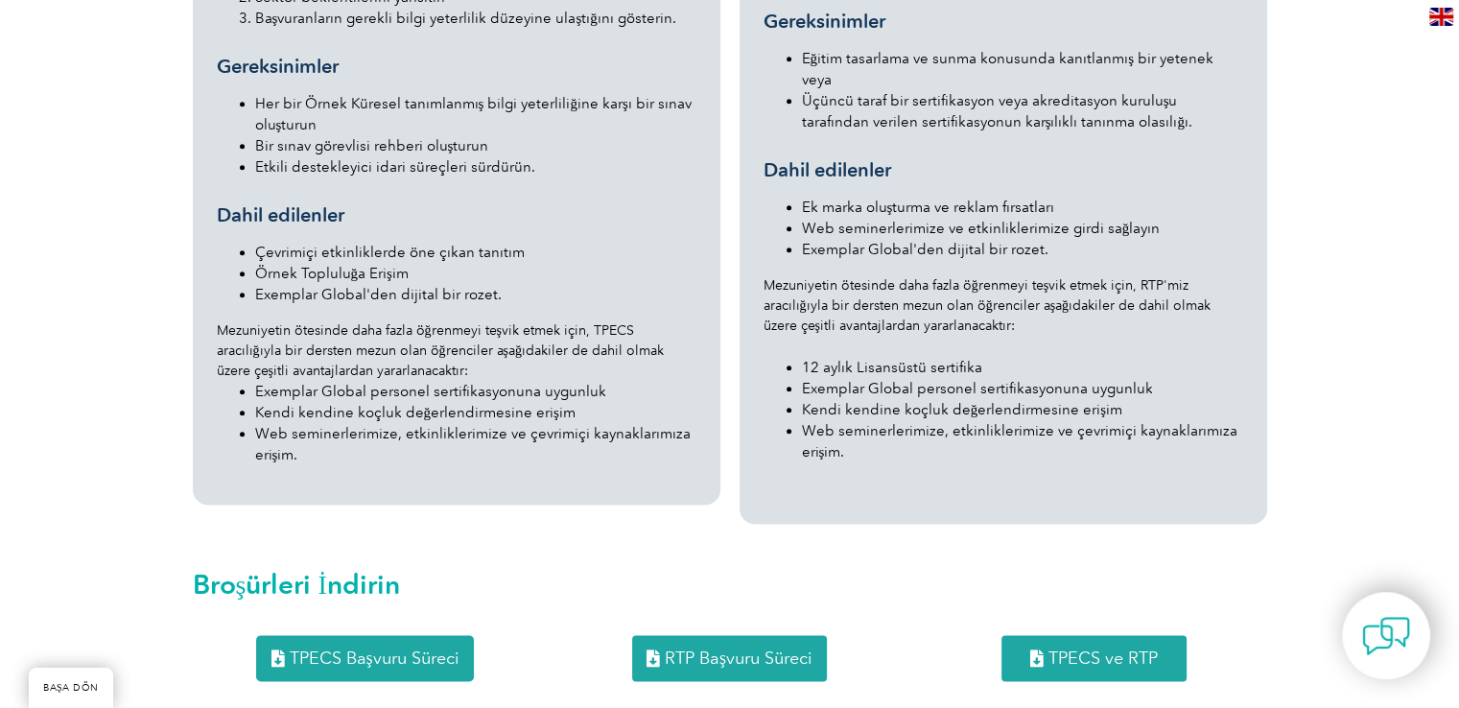
scroll to position [2264, 0]
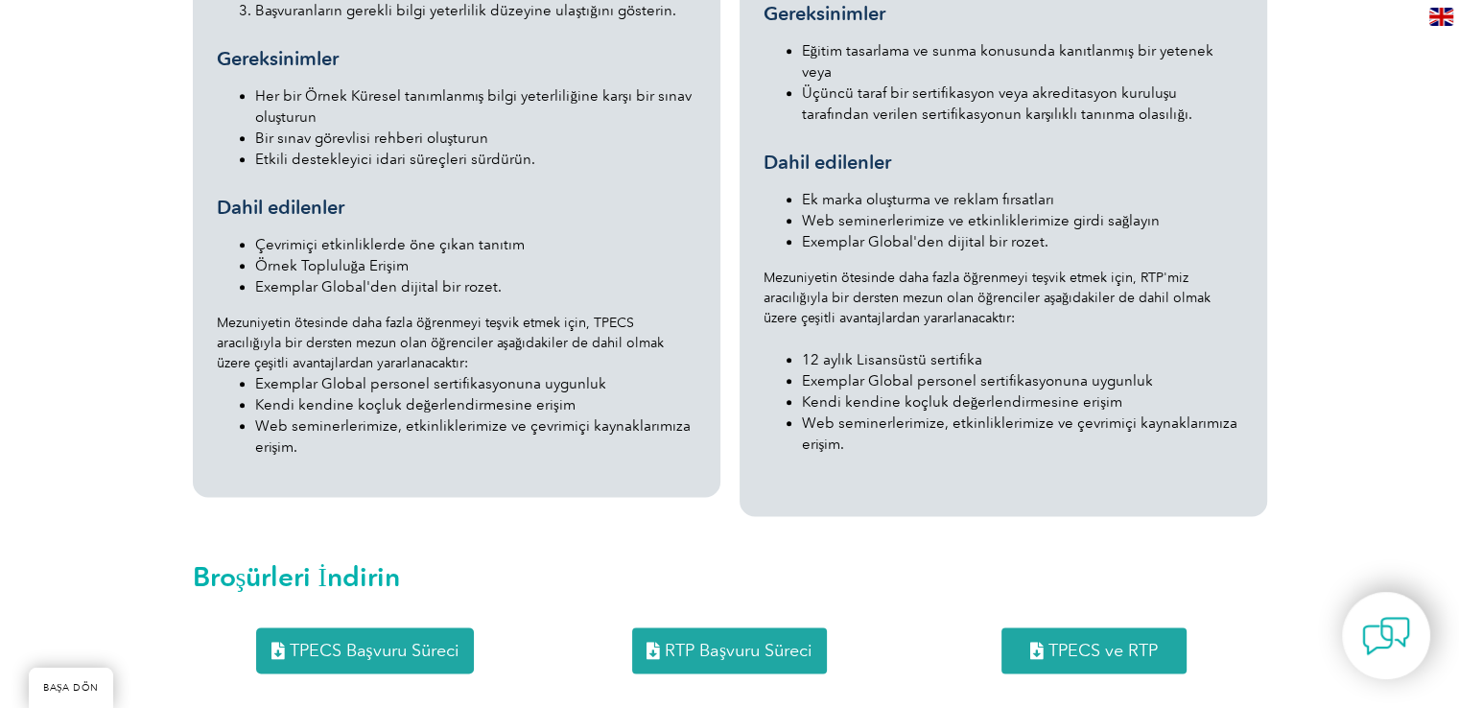
click at [734, 627] on link "RTP Başvuru Süreci" at bounding box center [729, 650] width 195 height 46
